Goal: Transaction & Acquisition: Subscribe to service/newsletter

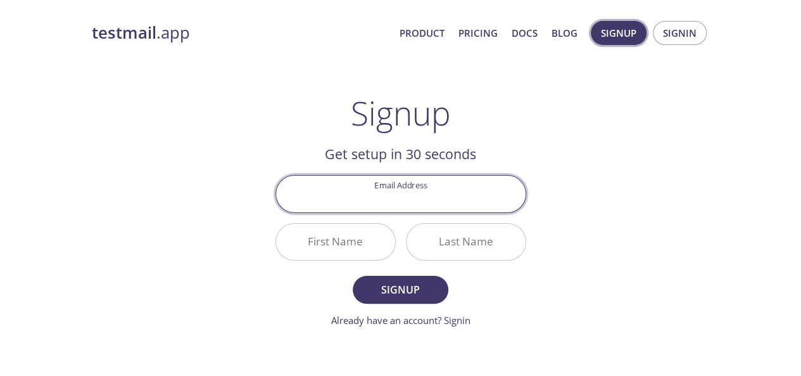
click at [626, 39] on span "Signup" at bounding box center [618, 33] width 35 height 16
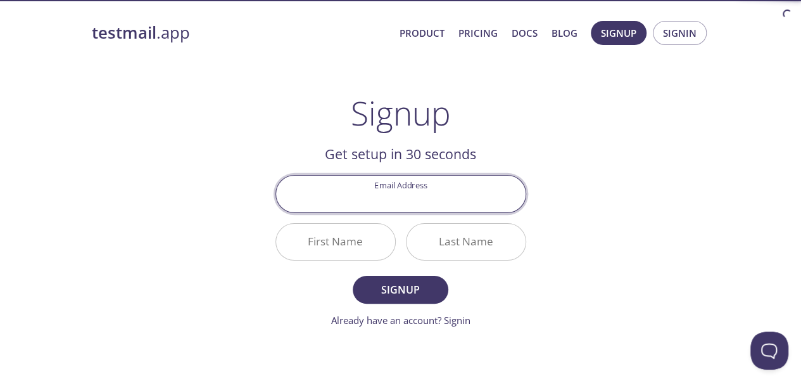
click at [459, 188] on input "Email Address" at bounding box center [401, 193] width 250 height 36
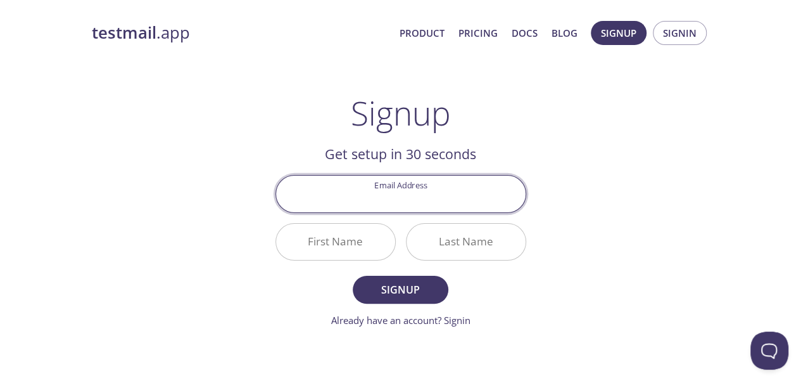
type input "[EMAIL_ADDRESS][DOMAIN_NAME]"
click at [364, 253] on input "First Name" at bounding box center [335, 242] width 119 height 36
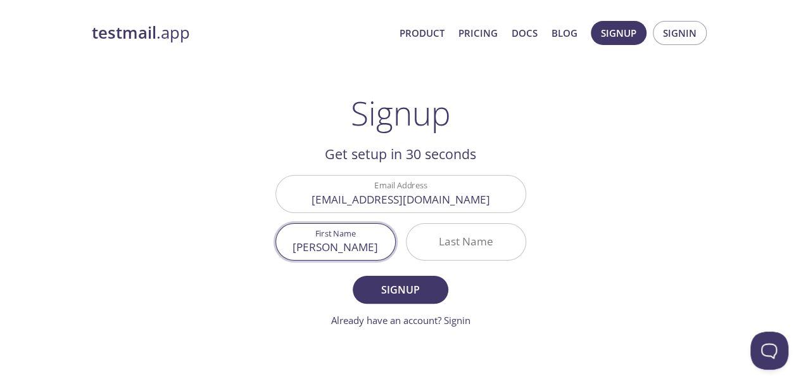
type input "[PERSON_NAME]"
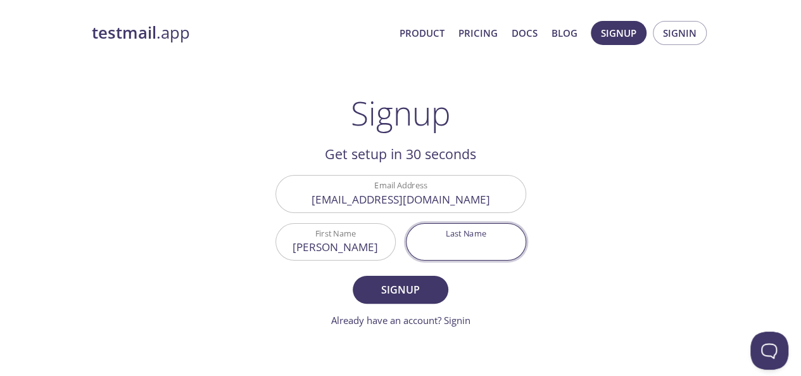
click at [447, 246] on input "Last Name" at bounding box center [466, 242] width 119 height 36
type input "[PERSON_NAME]"
click at [426, 289] on span "Signup" at bounding box center [400, 290] width 67 height 18
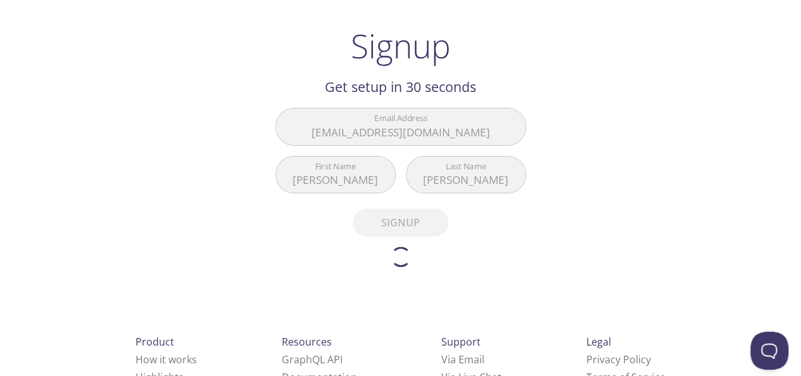
scroll to position [66, 0]
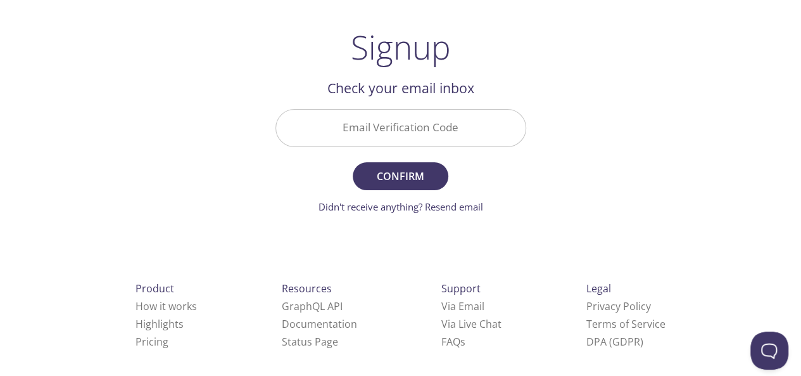
click at [430, 135] on input "Email Verification Code" at bounding box center [401, 128] width 250 height 36
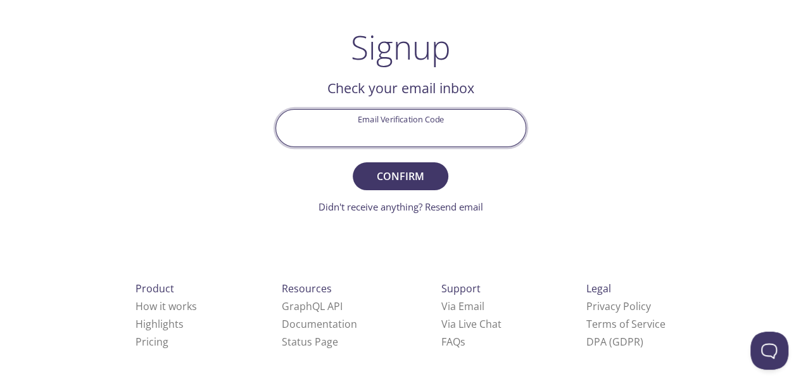
paste input "W47UM2P"
type input "W47UM2P"
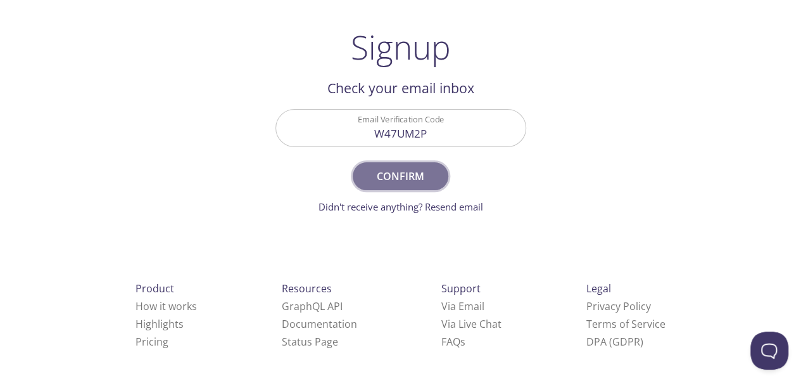
click at [416, 164] on button "Confirm" at bounding box center [400, 176] width 95 height 28
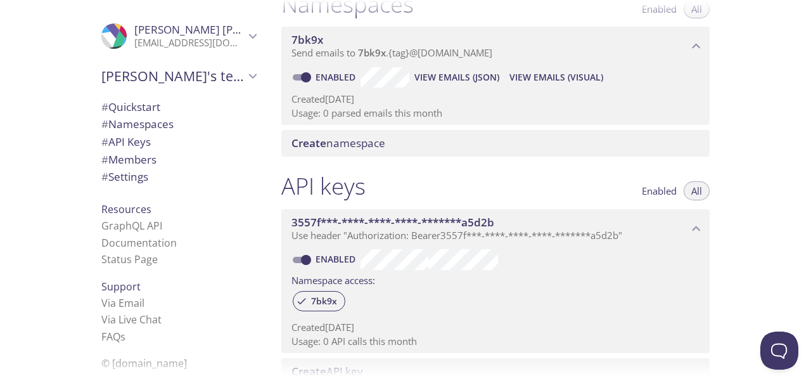
scroll to position [190, 0]
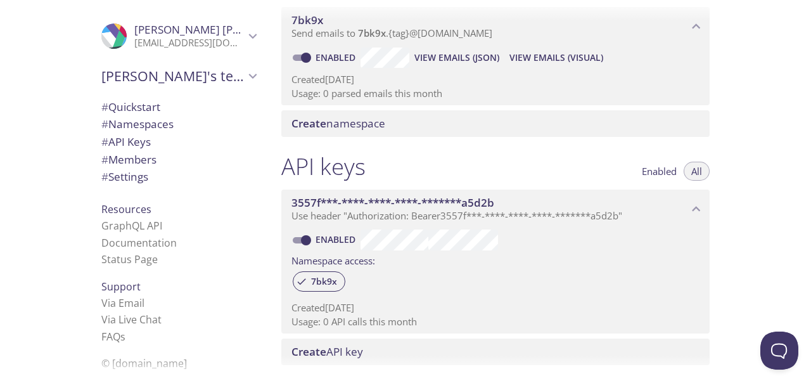
click at [302, 240] on input "Enabled" at bounding box center [306, 239] width 46 height 15
click at [302, 240] on input "Disabled" at bounding box center [296, 239] width 46 height 15
checkbox input "true"
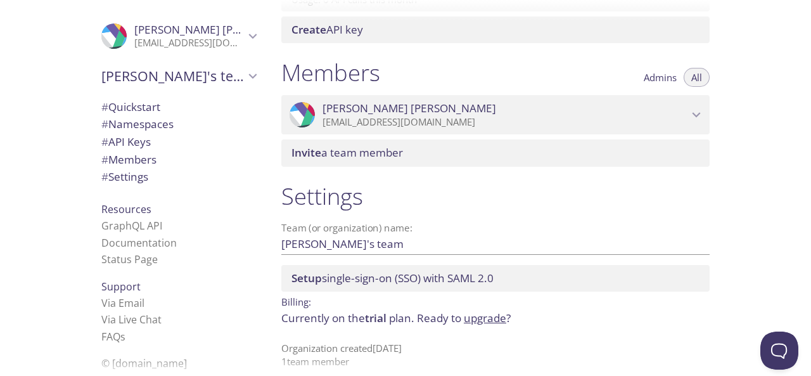
scroll to position [525, 0]
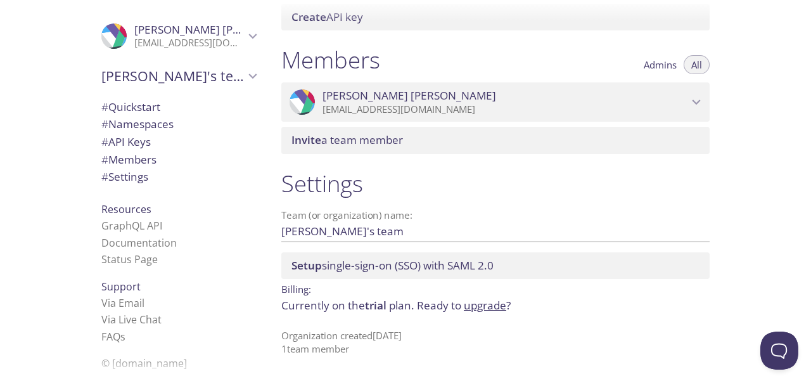
click at [696, 104] on icon "Priyanshu Chaniyara" at bounding box center [696, 102] width 8 height 5
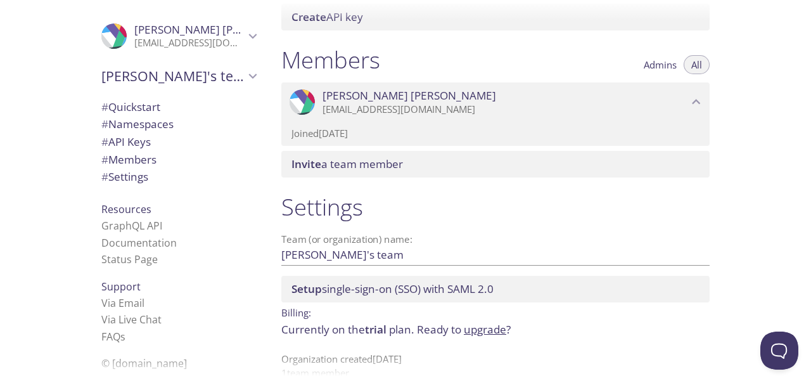
click at [694, 105] on icon "Priyanshu Chaniyara" at bounding box center [696, 102] width 16 height 16
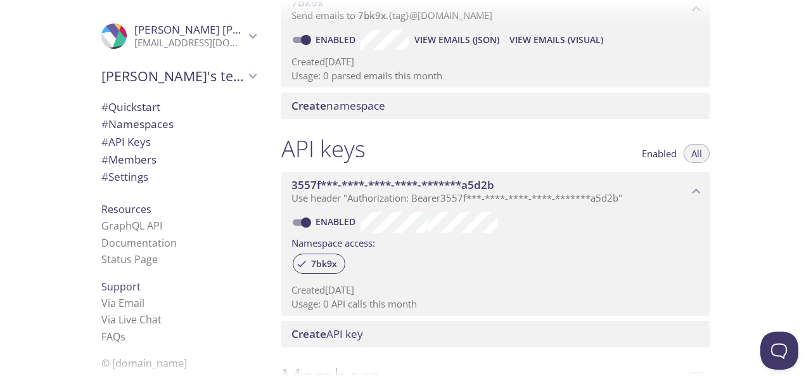
scroll to position [0, 0]
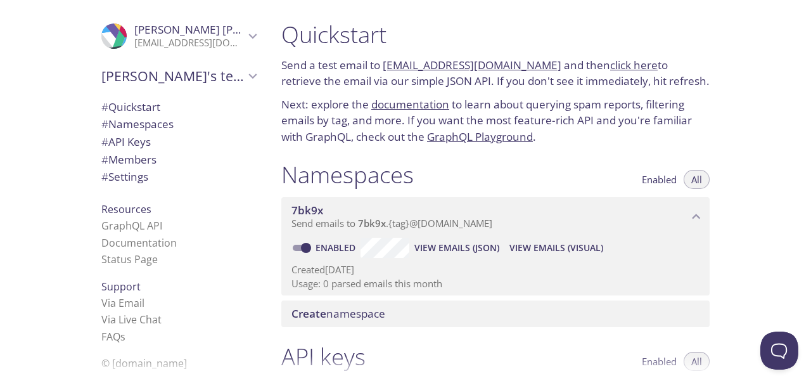
click at [613, 66] on link "click here" at bounding box center [634, 65] width 48 height 15
click at [421, 65] on link "[EMAIL_ADDRESS][DOMAIN_NAME]" at bounding box center [472, 65] width 179 height 15
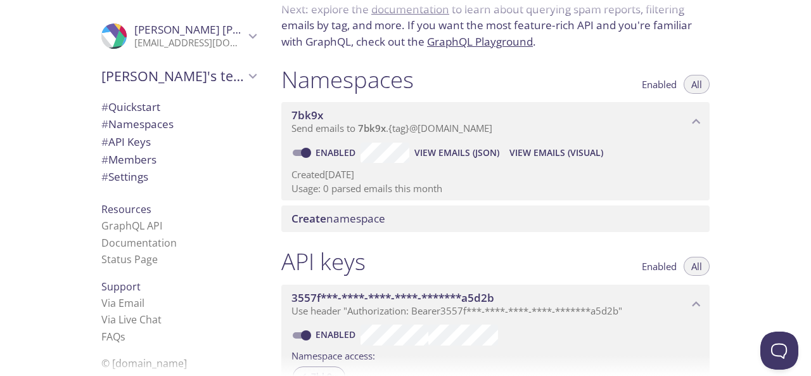
scroll to position [127, 0]
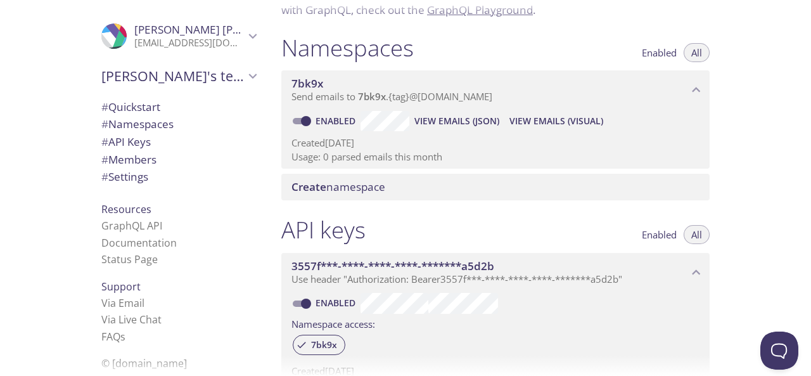
click at [356, 181] on span "Create namespace" at bounding box center [338, 186] width 94 height 15
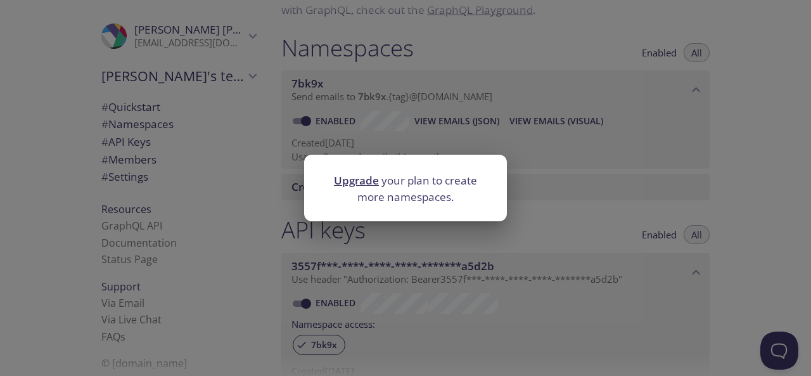
click at [649, 201] on div "Upgrade your plan to create more namespaces." at bounding box center [405, 188] width 811 height 376
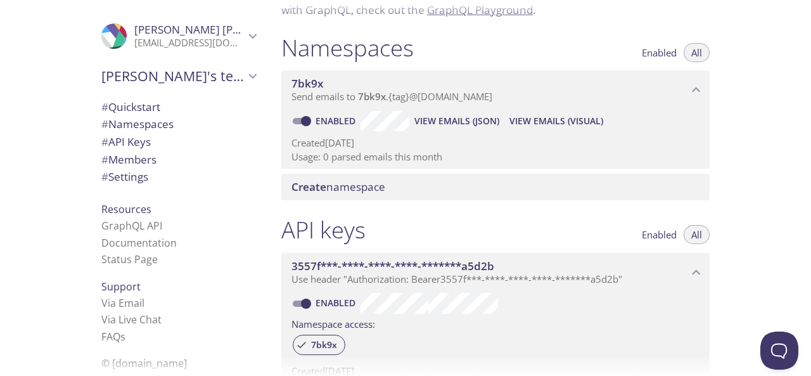
click at [694, 87] on icon "7bk9x namespace" at bounding box center [696, 90] width 16 height 16
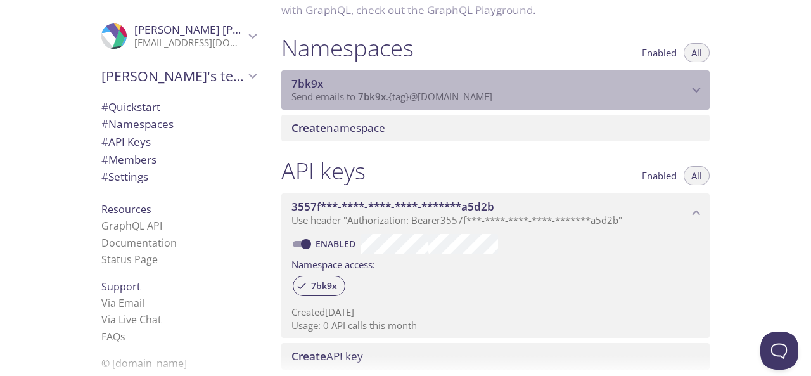
click at [693, 89] on icon "7bk9x namespace" at bounding box center [696, 90] width 16 height 16
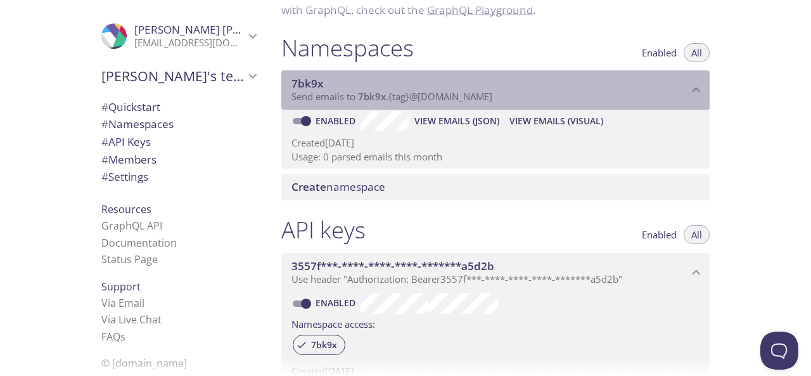
drag, startPoint x: 393, startPoint y: 101, endPoint x: 376, endPoint y: 102, distance: 17.2
click at [376, 102] on span "7bk9x" at bounding box center [372, 96] width 28 height 13
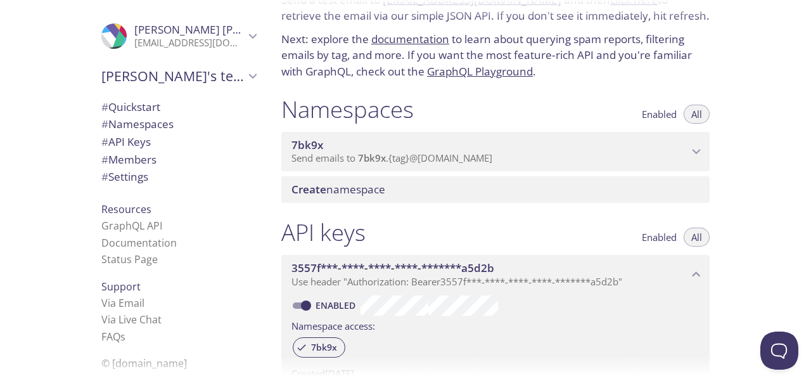
scroll to position [63, 0]
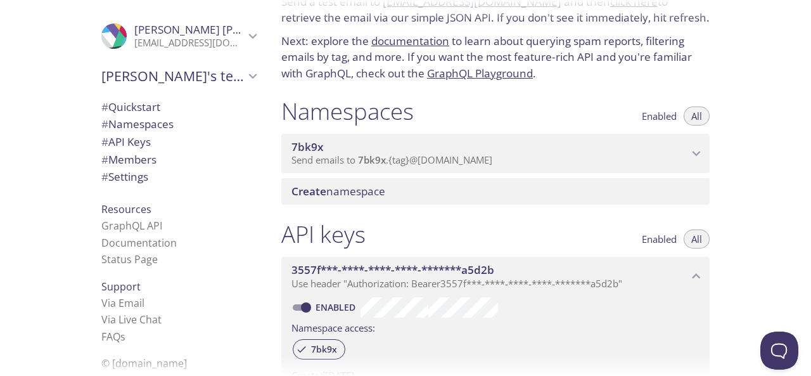
click at [377, 167] on div "7bk9x Send emails to 7bk9x . {tag} @[DOMAIN_NAME]" at bounding box center [495, 153] width 428 height 39
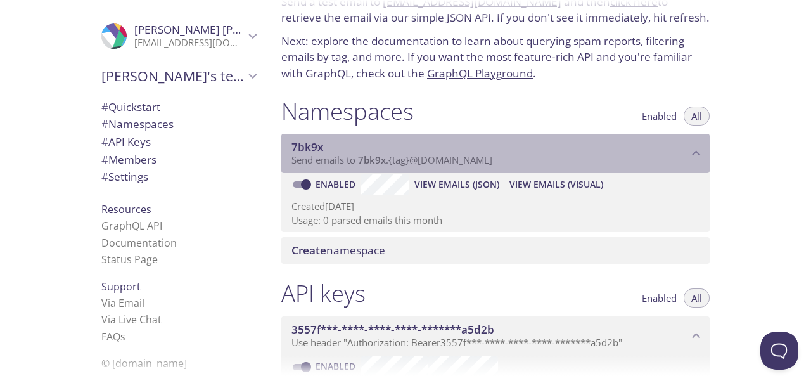
drag, startPoint x: 374, startPoint y: 167, endPoint x: 443, endPoint y: 167, distance: 69.0
click at [443, 167] on div "7bk9x Send emails to 7bk9x . {tag} @[DOMAIN_NAME]" at bounding box center [495, 153] width 428 height 39
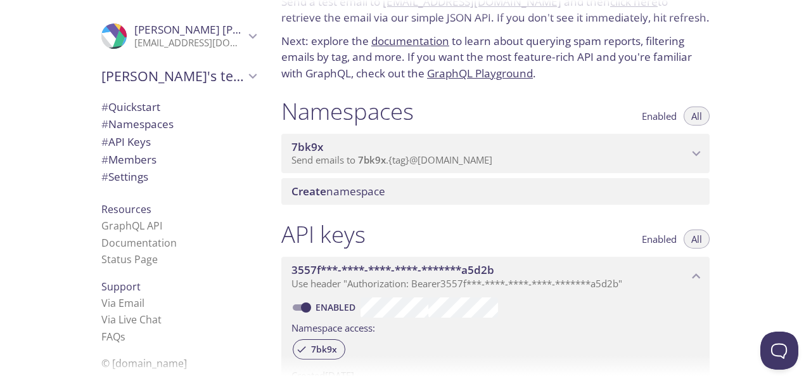
click at [455, 162] on span "Send emails to 7bk9x . {tag} @inbox.testmail.app" at bounding box center [391, 159] width 201 height 13
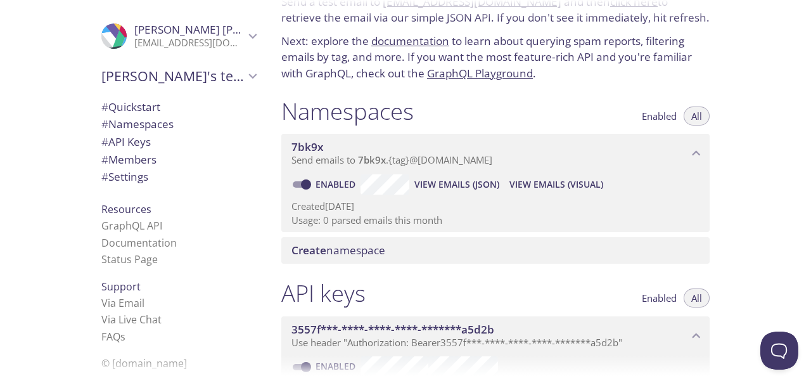
click at [554, 188] on span "View Emails (Visual)" at bounding box center [556, 184] width 94 height 15
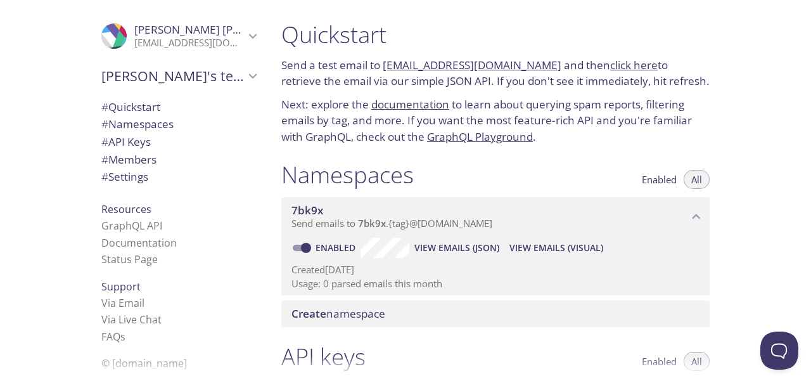
click at [437, 248] on span "View Emails (JSON)" at bounding box center [456, 247] width 85 height 15
click at [371, 222] on span "7bk9x" at bounding box center [372, 223] width 28 height 13
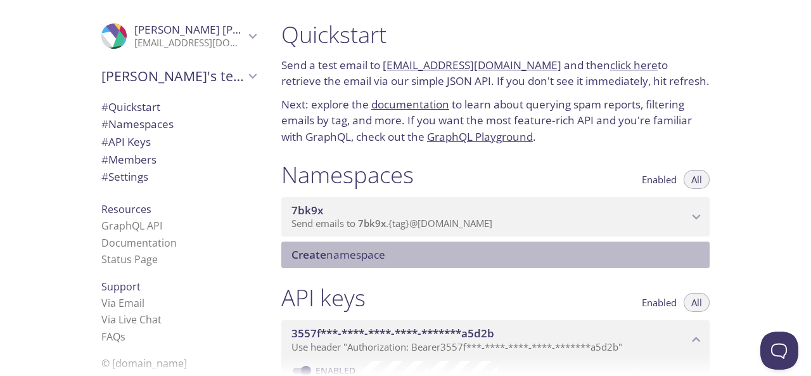
click at [407, 258] on span "Create namespace" at bounding box center [497, 255] width 413 height 14
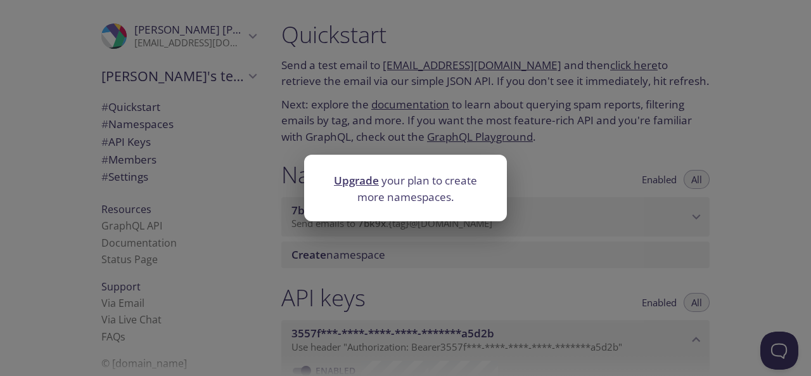
click at [361, 185] on link "Upgrade" at bounding box center [356, 180] width 45 height 15
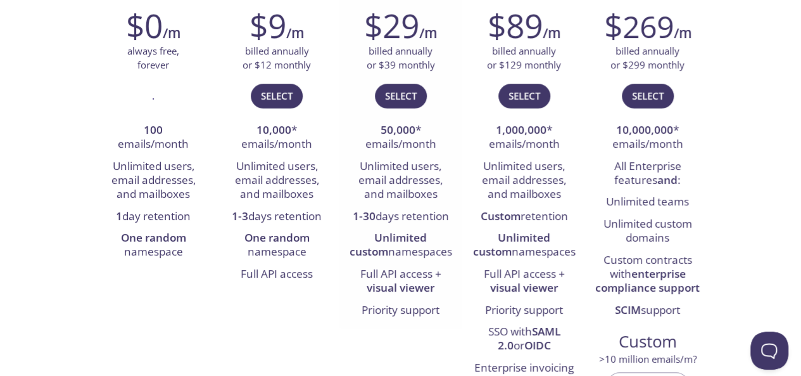
scroll to position [253, 0]
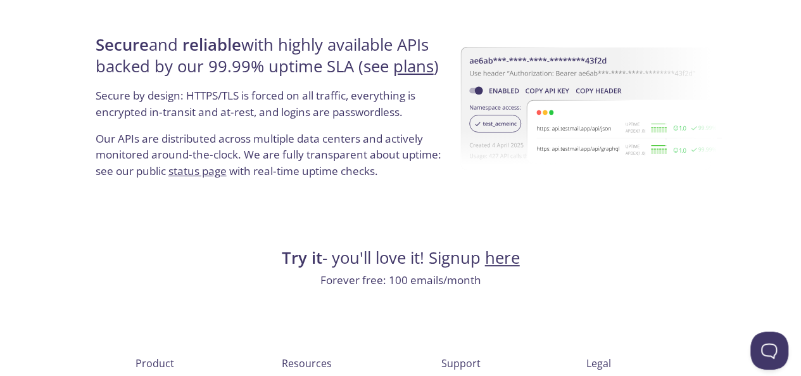
scroll to position [2521, 0]
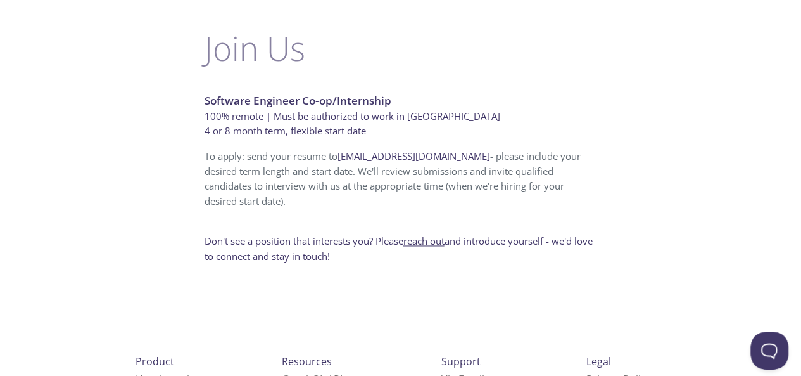
scroll to position [887, 0]
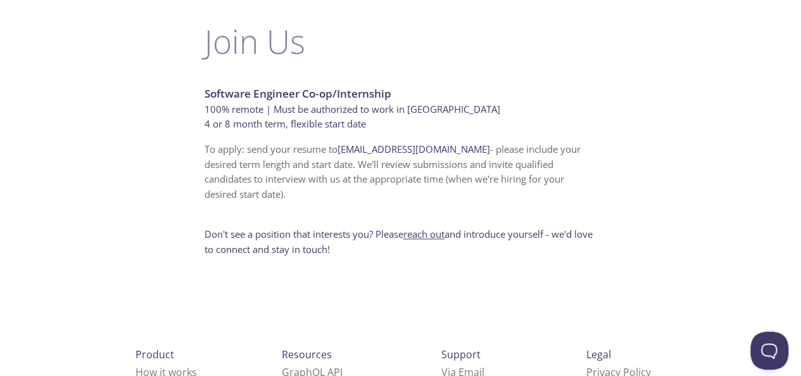
click at [426, 227] on link "reach out" at bounding box center [424, 233] width 41 height 13
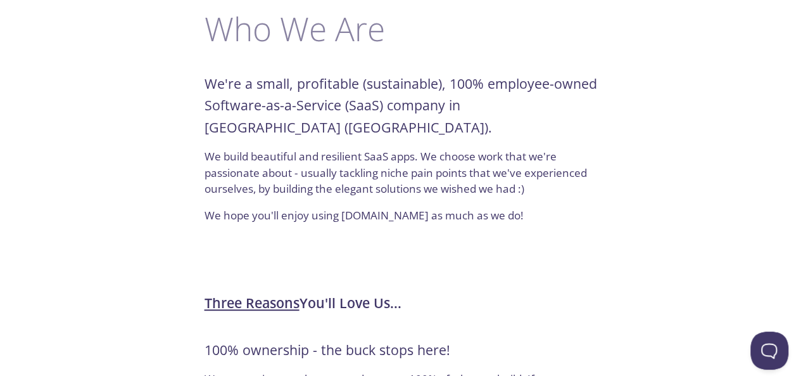
scroll to position [0, 0]
